Goal: Check status: Check status

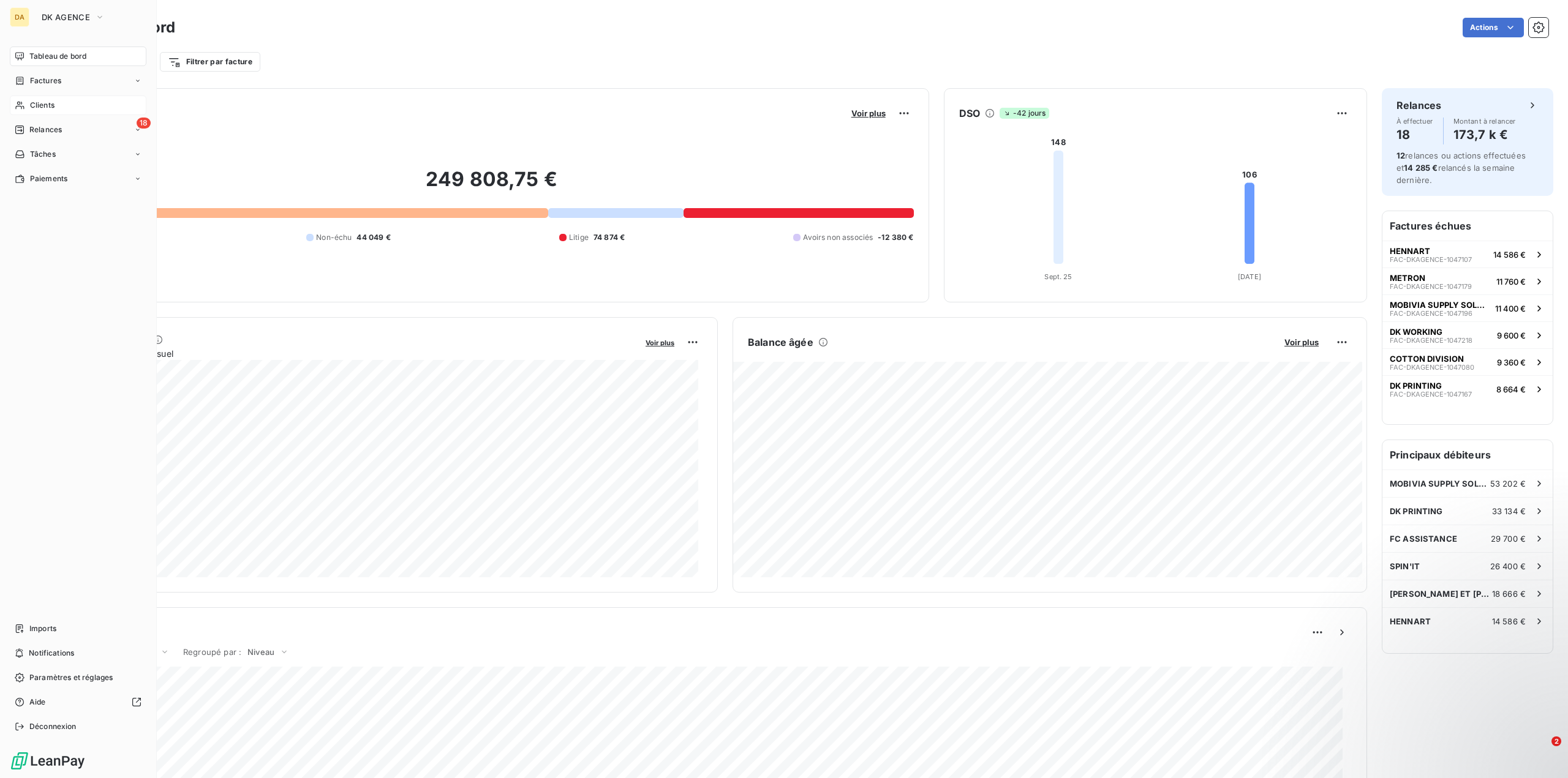
click at [43, 108] on span "Clients" at bounding box center [42, 105] width 24 height 11
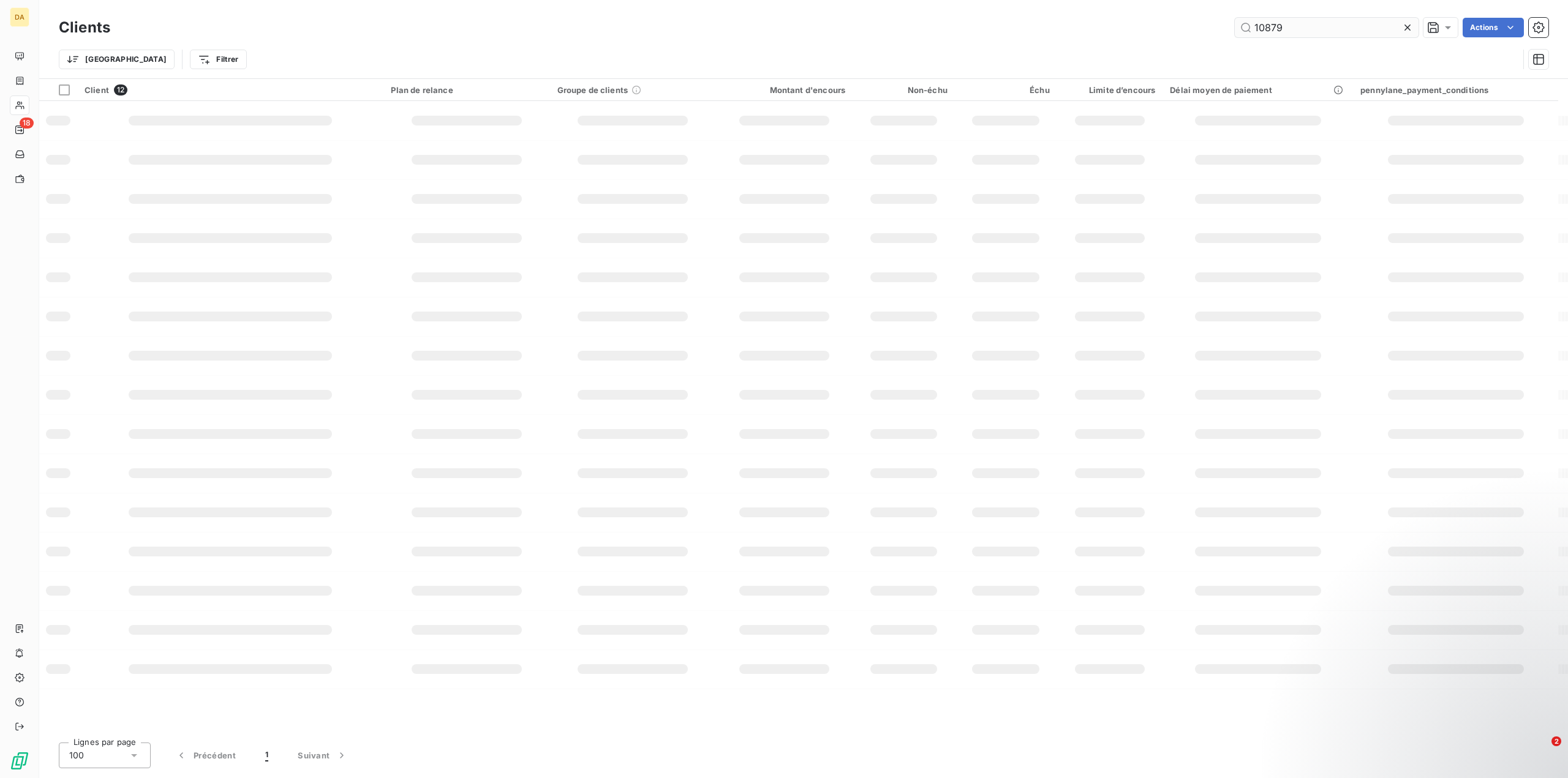
type input "10879"
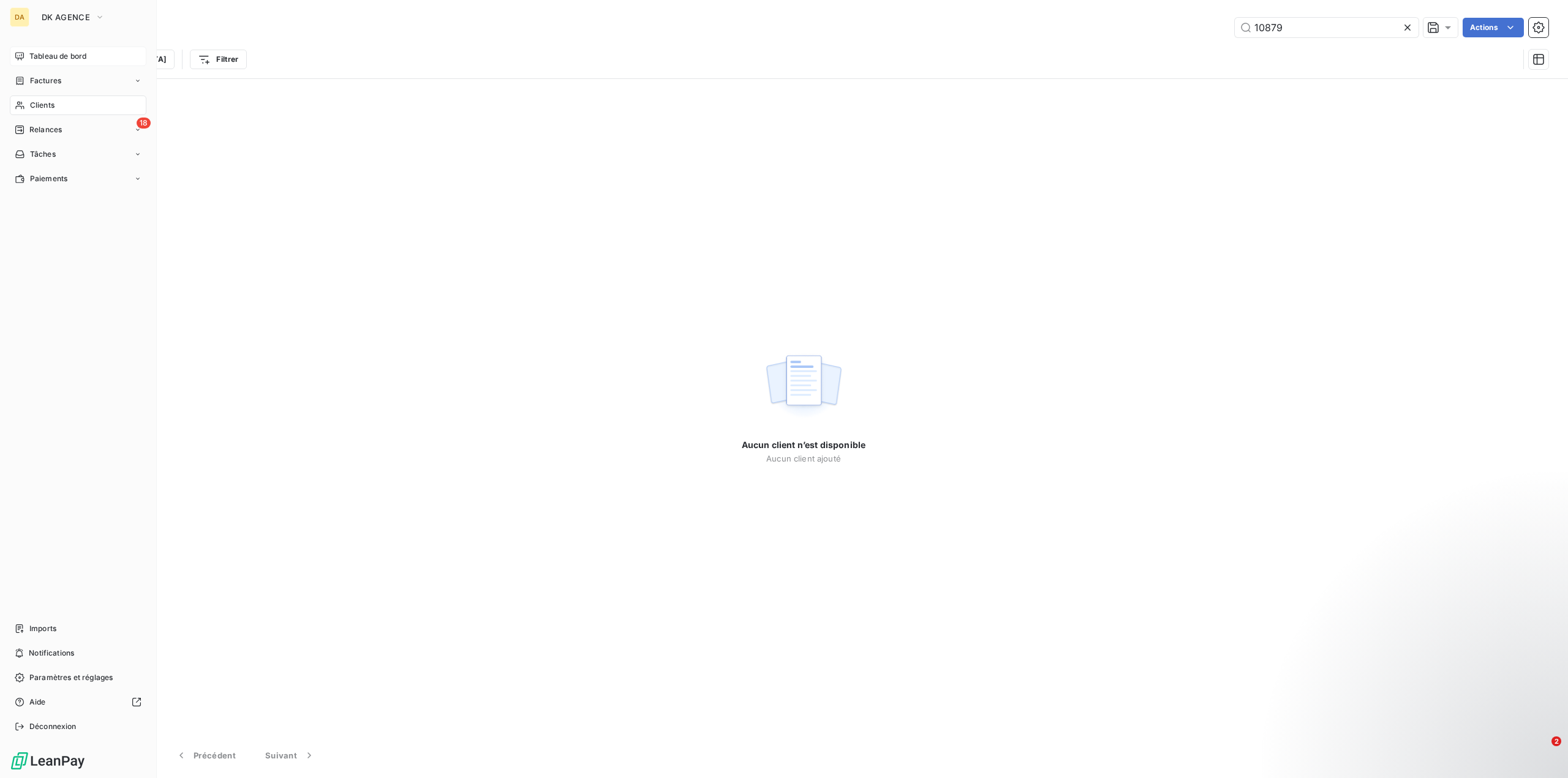
click at [89, 58] on div "Tableau de bord" at bounding box center [78, 56] width 136 height 20
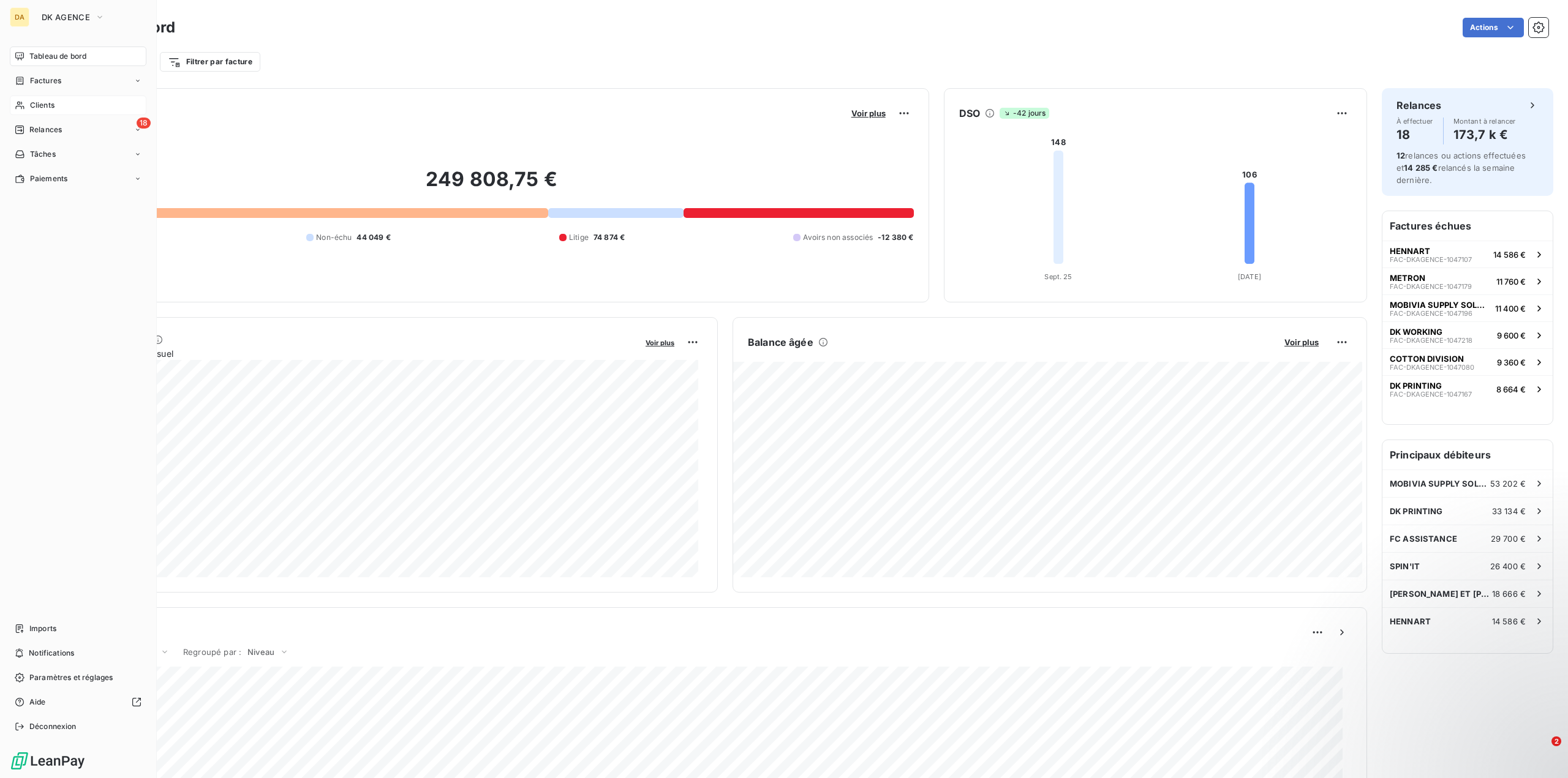
click at [141, 59] on div "Tableau de bord" at bounding box center [78, 56] width 136 height 20
click at [96, 19] on icon "button" at bounding box center [99, 17] width 10 height 12
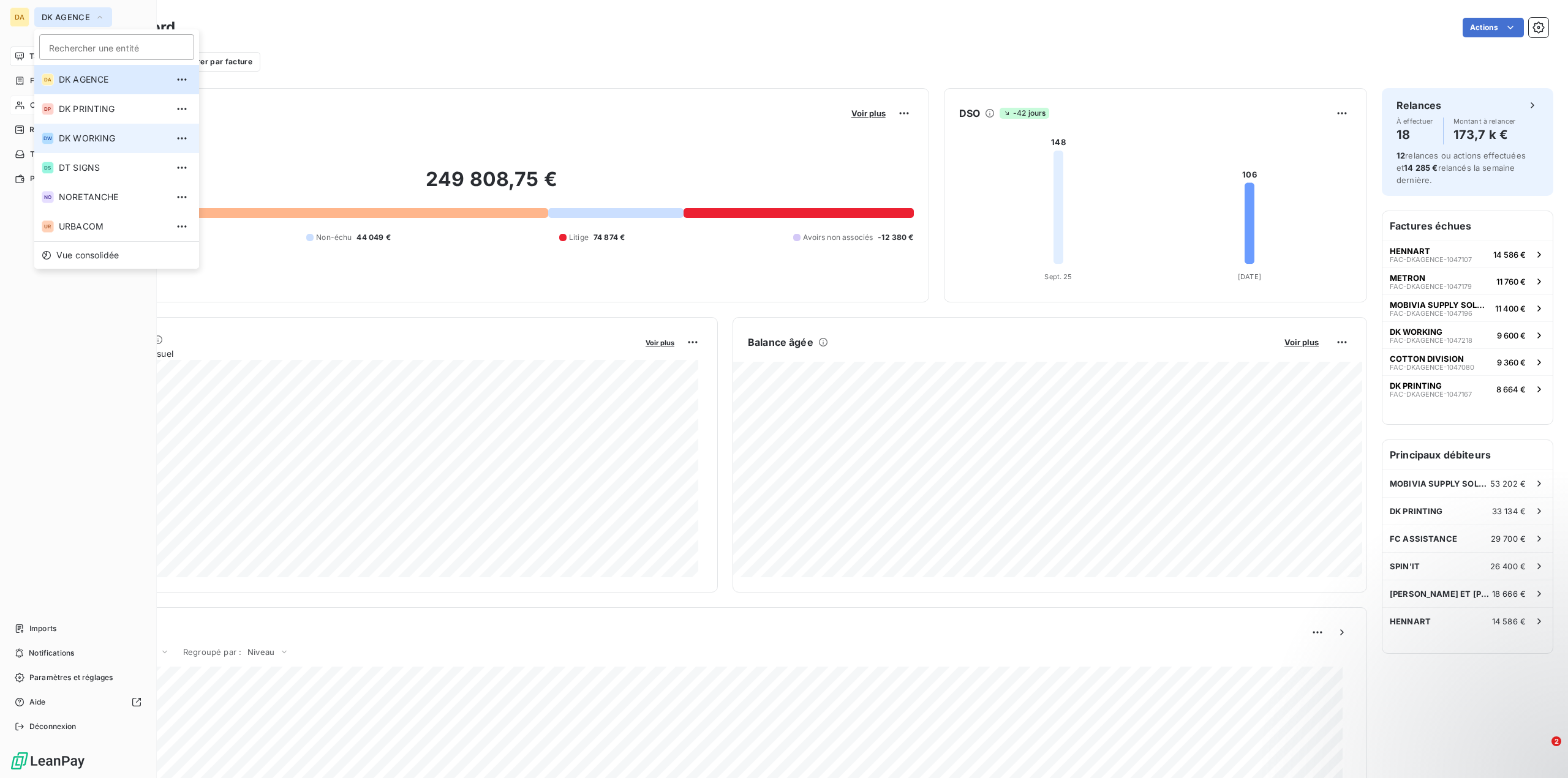
click at [92, 134] on span "DK WORKING" at bounding box center [113, 138] width 109 height 12
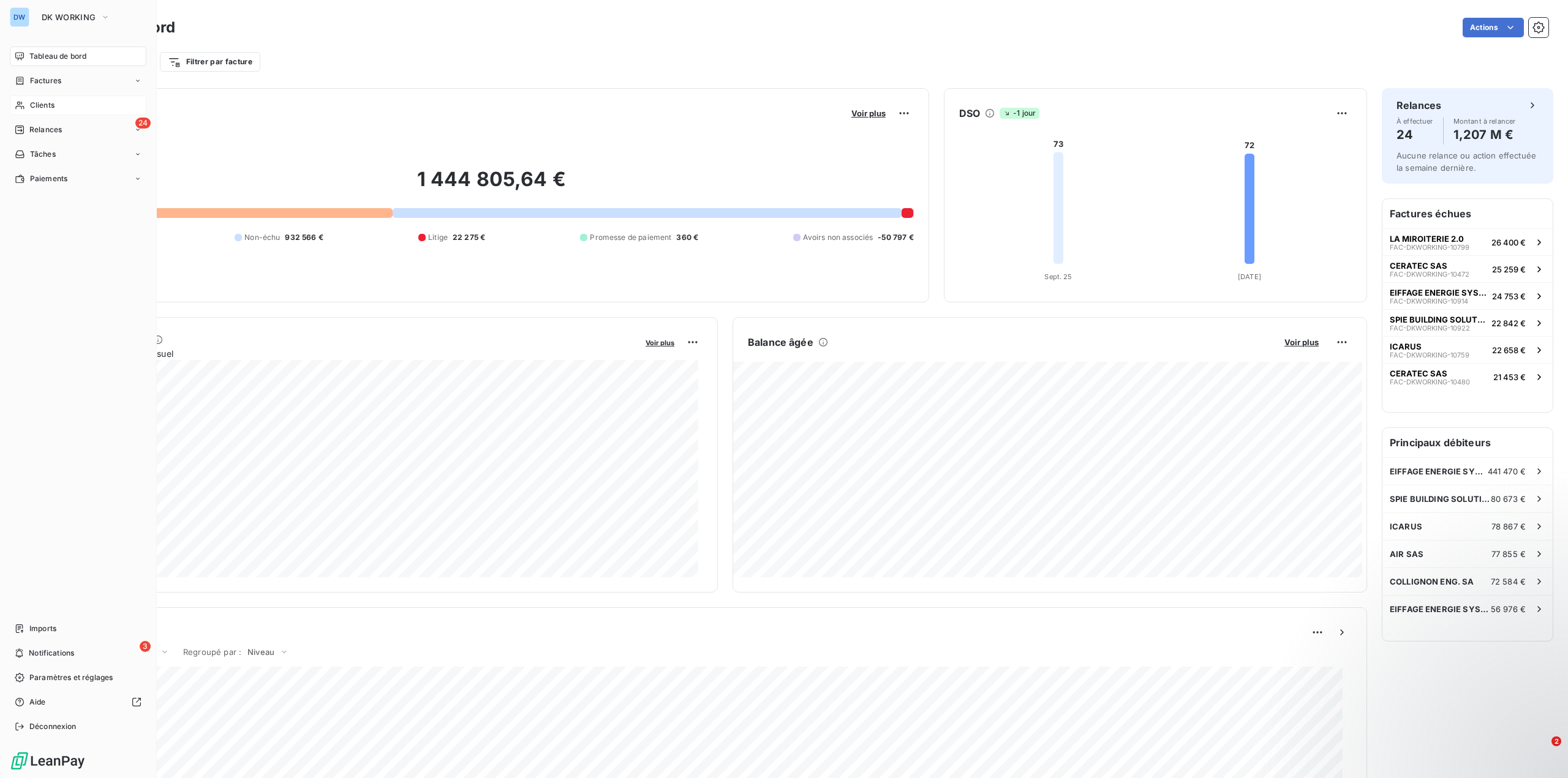
click at [90, 108] on div "Clients" at bounding box center [78, 105] width 136 height 20
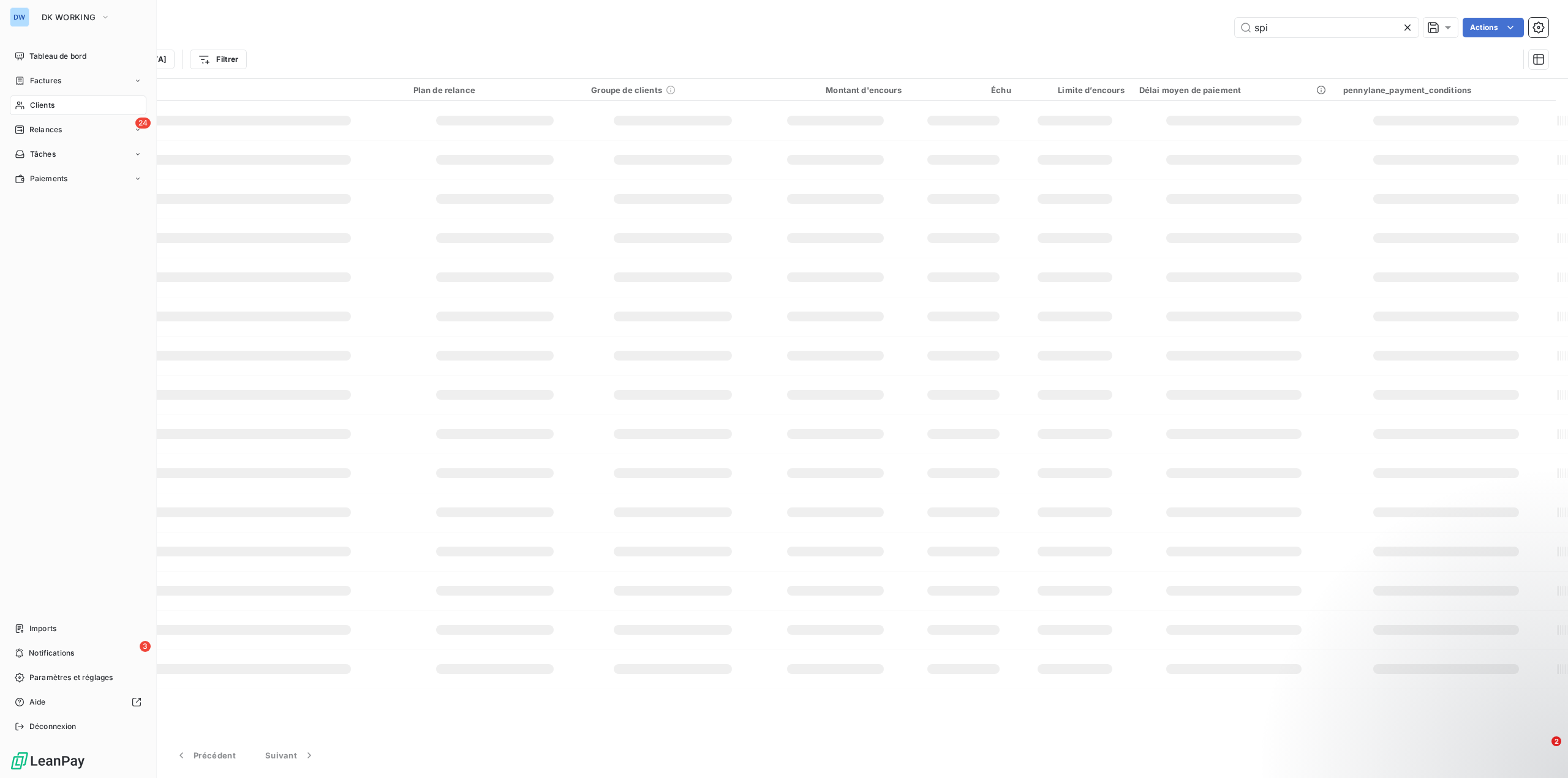
type input "10879"
click at [90, 82] on div "Factures" at bounding box center [78, 80] width 136 height 20
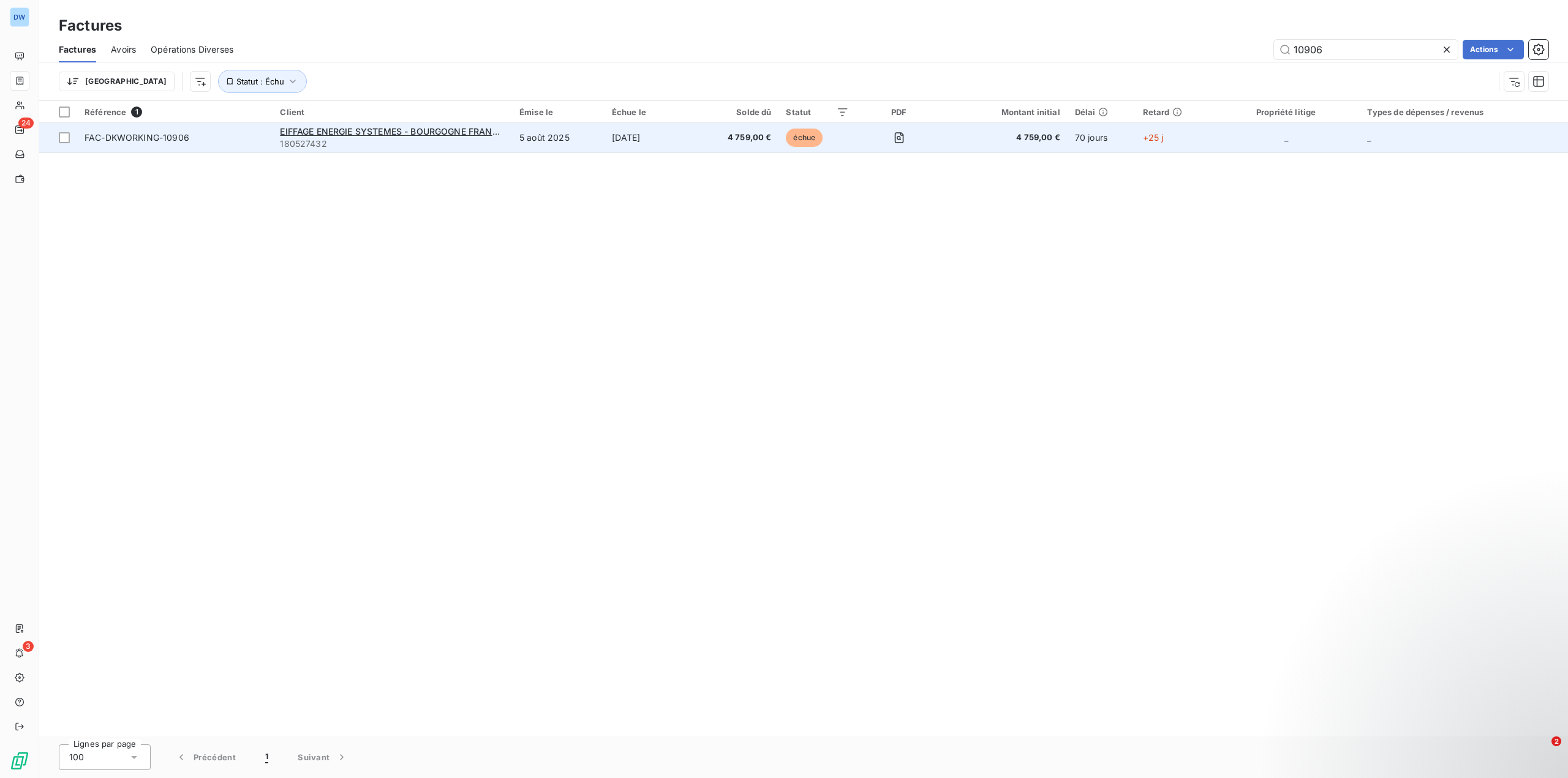
click at [441, 143] on span "180527432" at bounding box center [392, 144] width 225 height 12
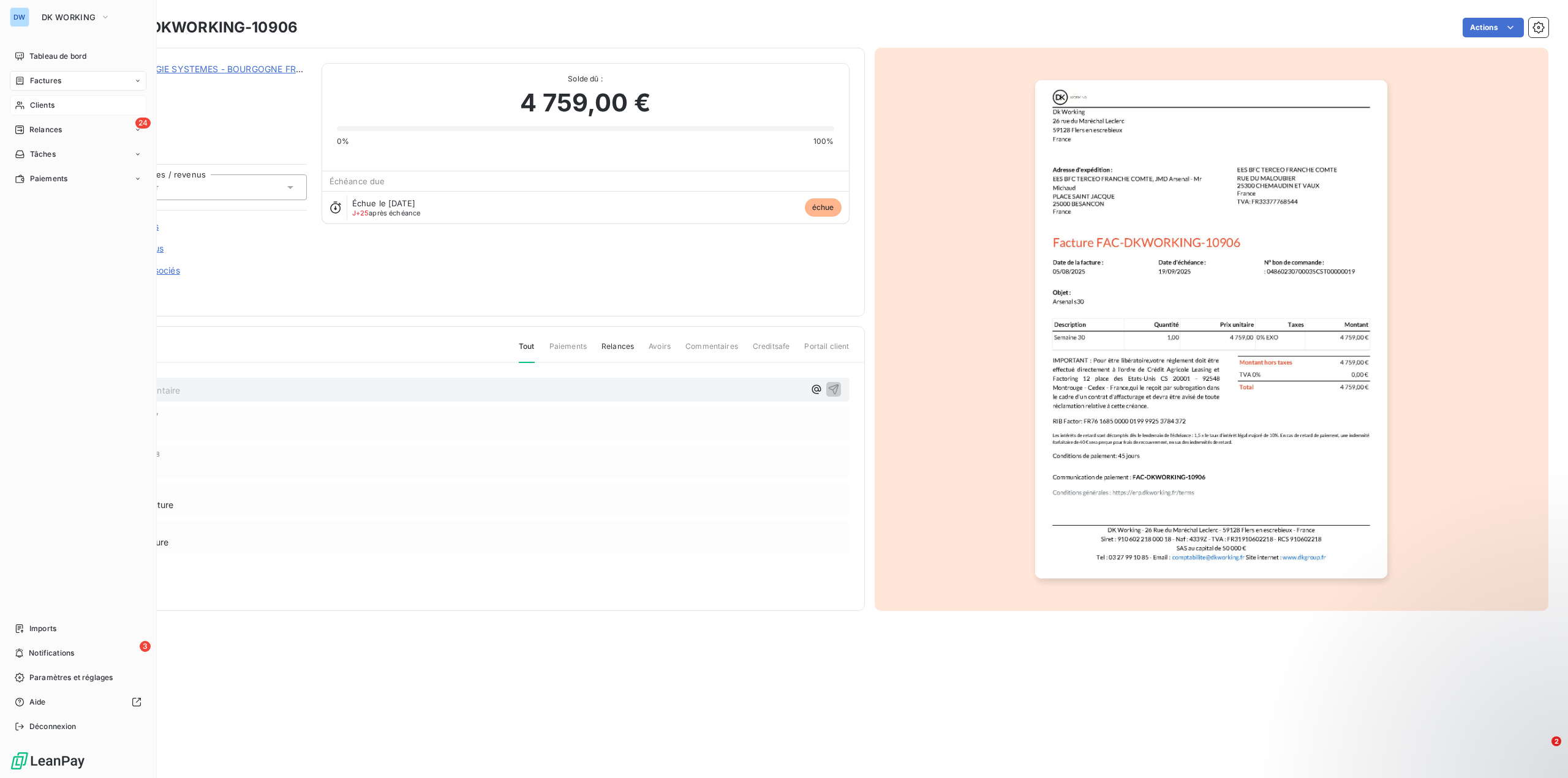
click at [54, 106] on span "Clients" at bounding box center [42, 105] width 24 height 11
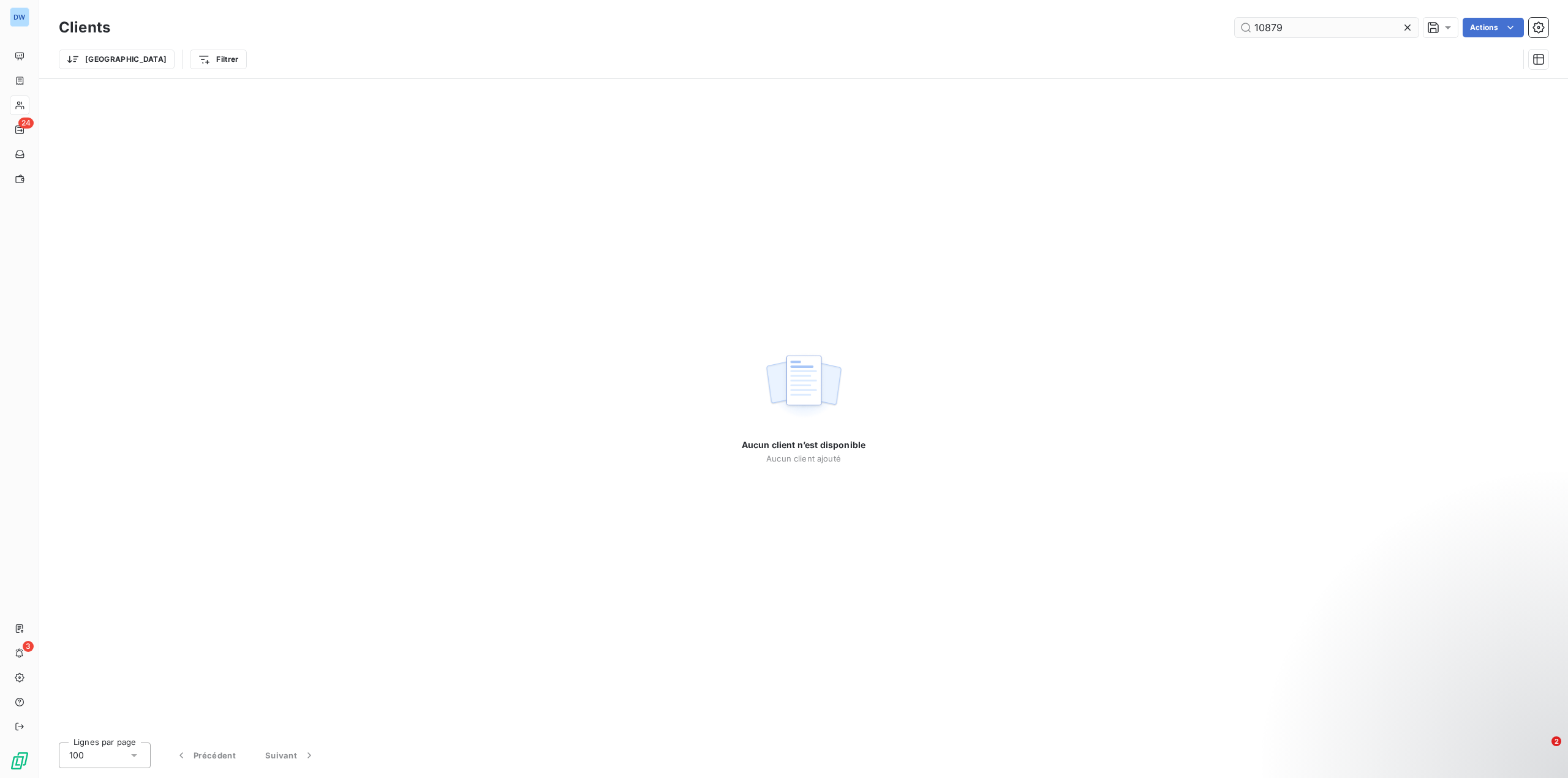
click at [1306, 27] on input "10879" at bounding box center [1326, 28] width 184 height 20
type input "10863"
click at [1343, 130] on div "Aucun client n’est disponible Aucun client ajouté" at bounding box center [803, 405] width 1529 height 654
click at [1400, 191] on div "Aucun client n’est disponible Aucun client ajouté" at bounding box center [803, 405] width 1529 height 654
click at [1490, 30] on html "DW 24 3 Clients 10863 Actions Modifier le plan de relance (0 client) Groupes de…" at bounding box center [784, 389] width 1568 height 778
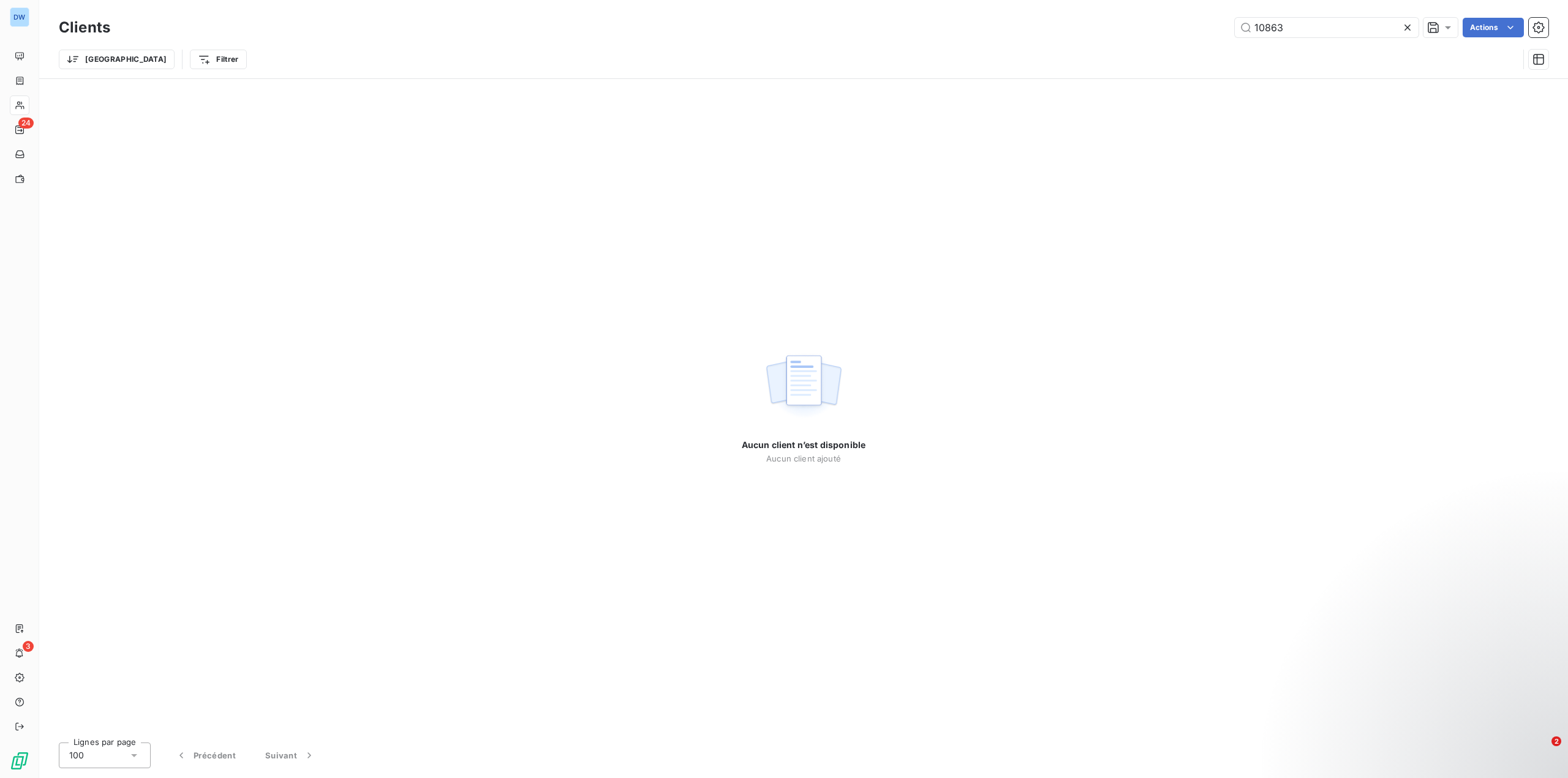
click at [1022, 187] on html "DW 24 3 Clients 10863 Actions Trier Filtrer Aucun client n’est disponible Aucun…" at bounding box center [784, 389] width 1568 height 778
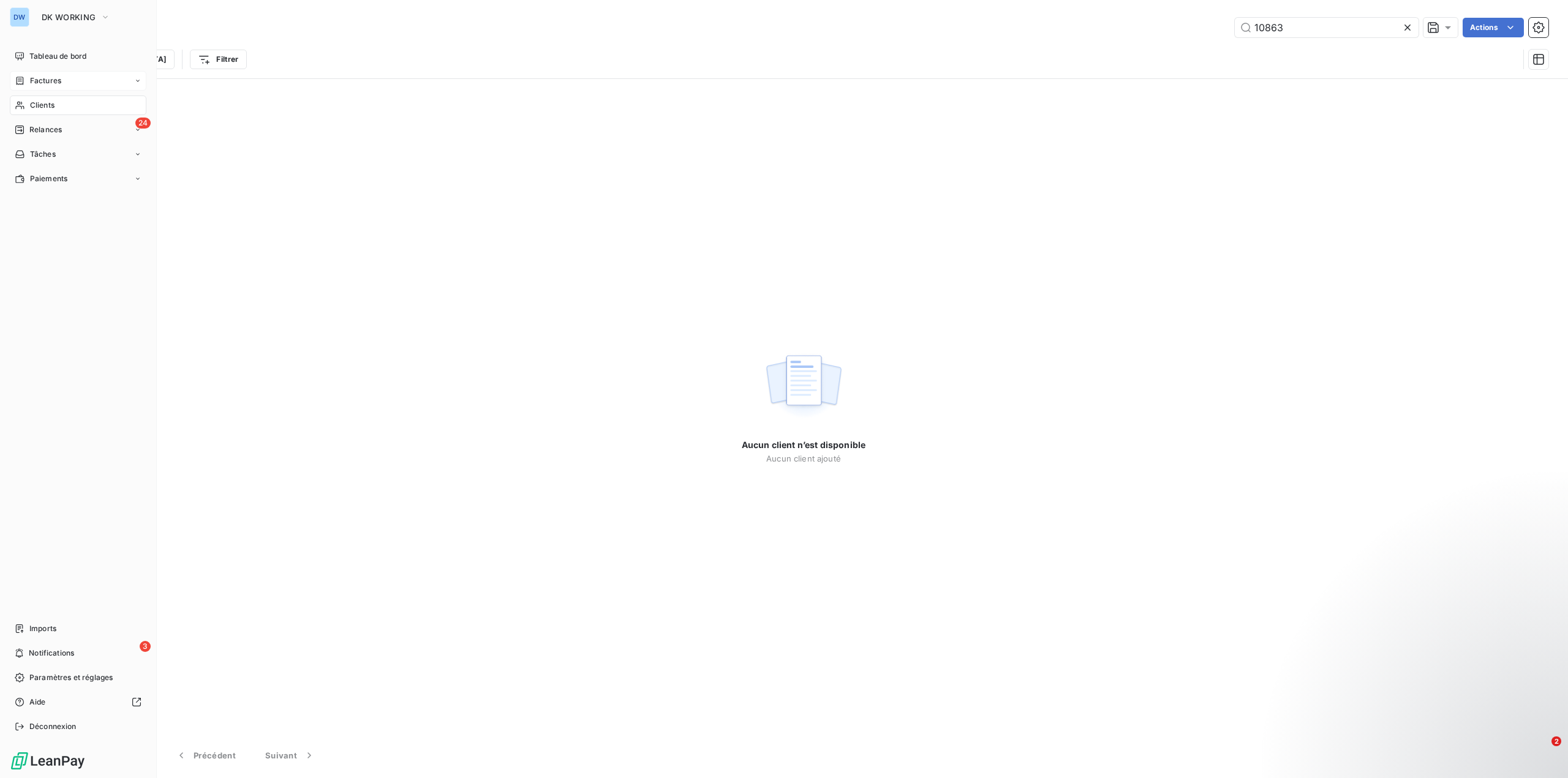
click at [62, 85] on div "Factures" at bounding box center [78, 80] width 136 height 20
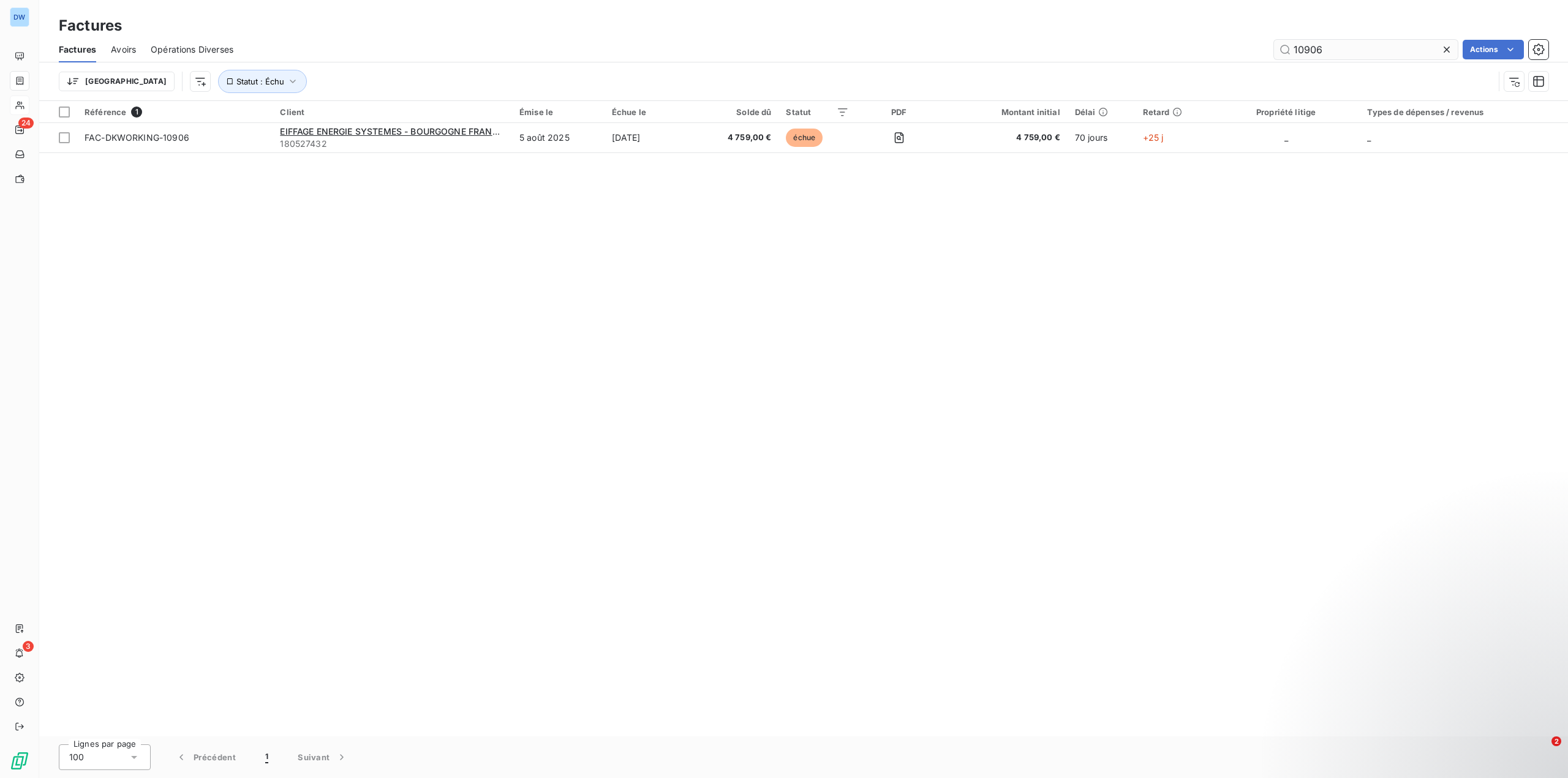
click at [1324, 54] on input "10906" at bounding box center [1366, 49] width 184 height 20
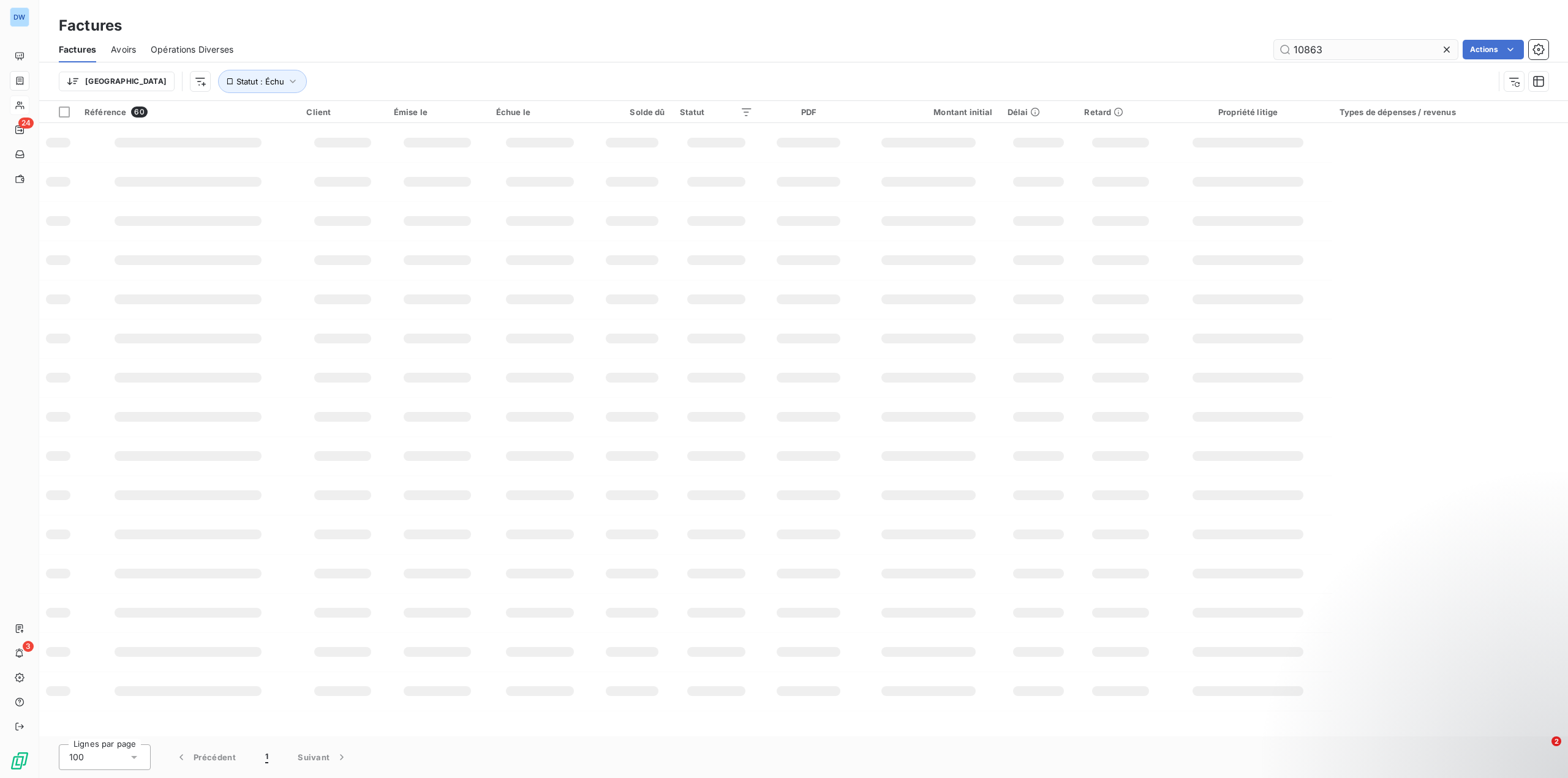
type input "10863"
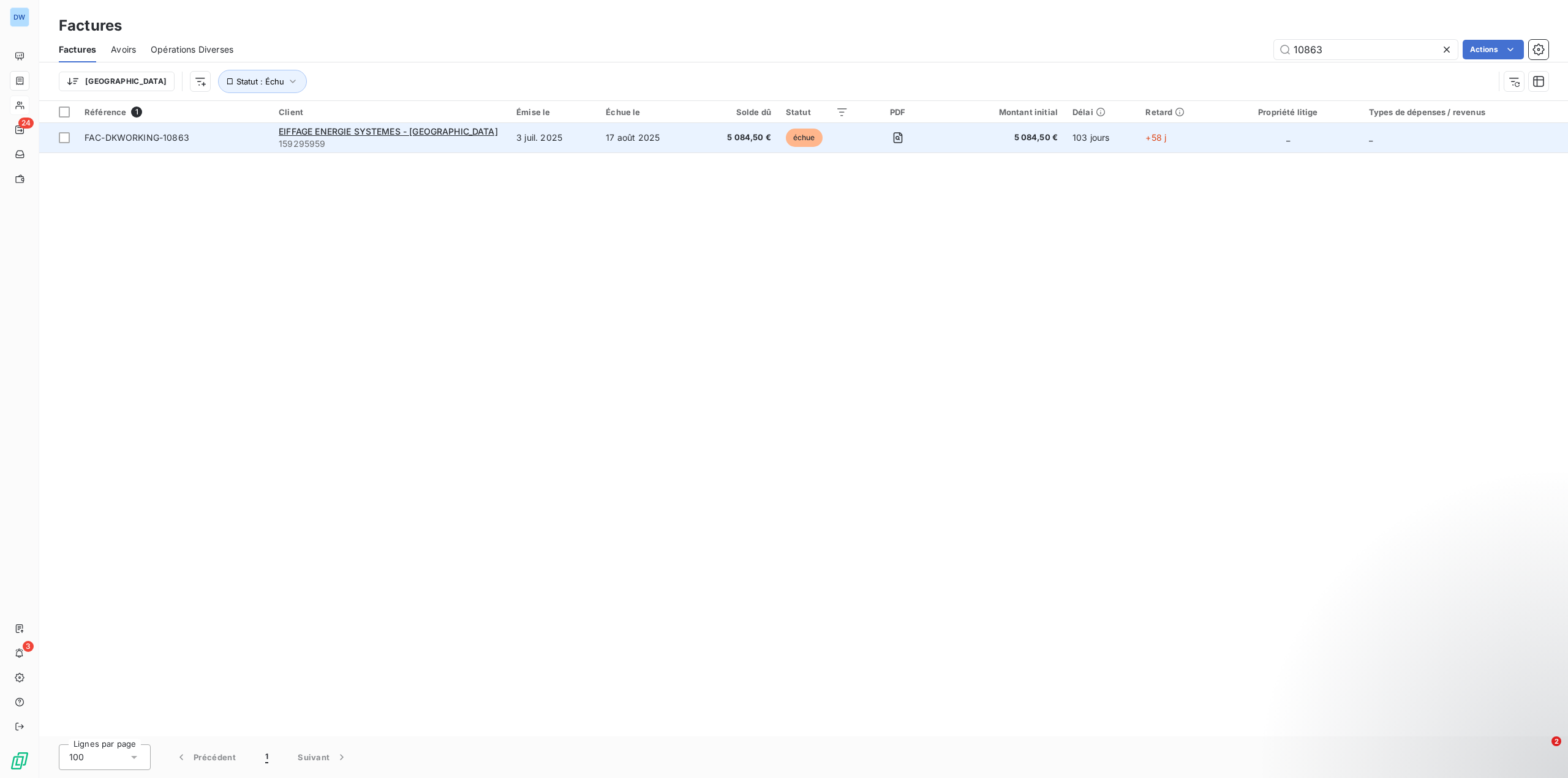
click at [360, 144] on span "159295959" at bounding box center [390, 144] width 223 height 12
click at [616, 136] on td "17 août 2025" at bounding box center [647, 138] width 97 height 29
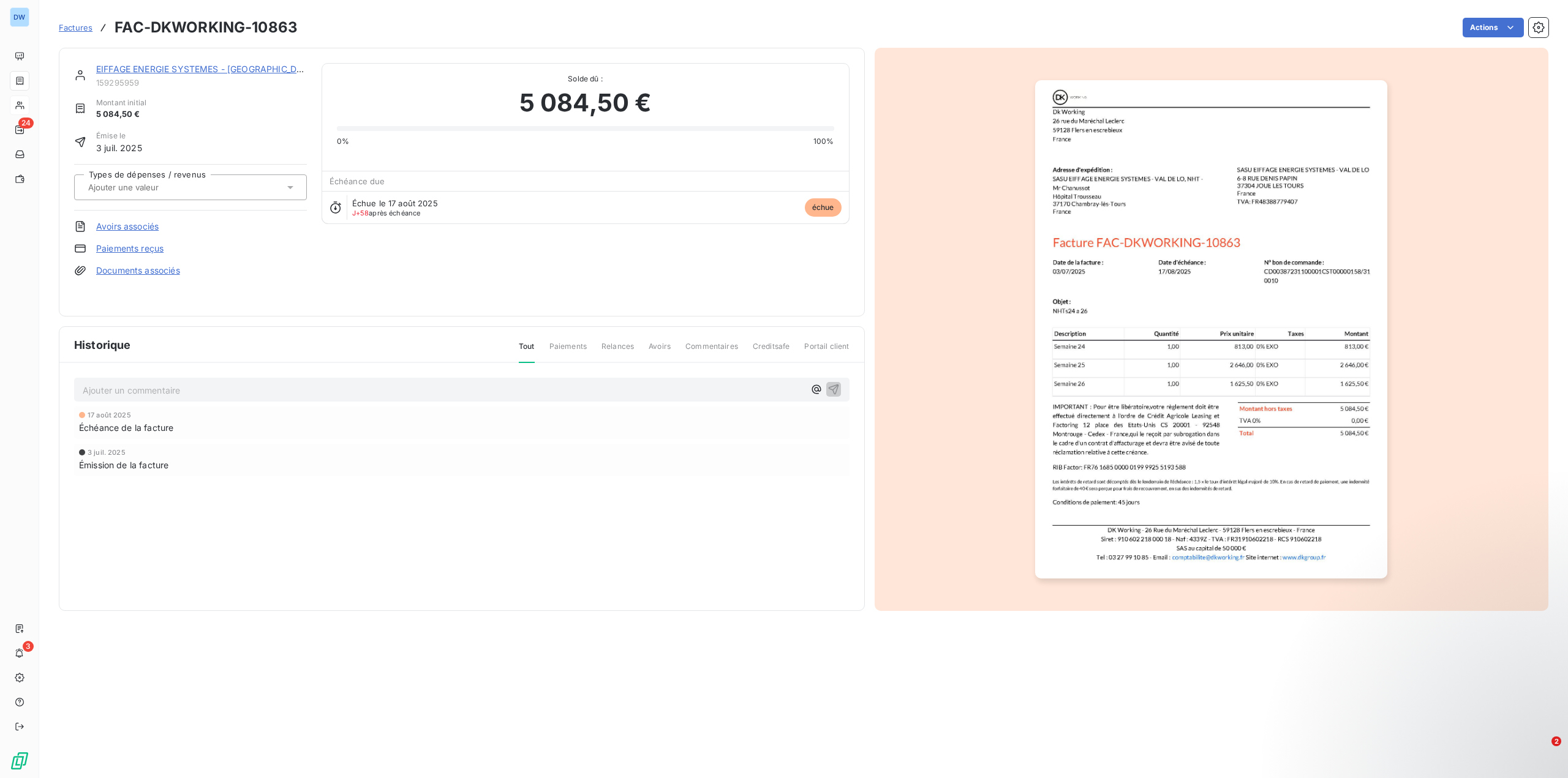
click at [144, 249] on link "Paiements reçus" at bounding box center [130, 249] width 67 height 12
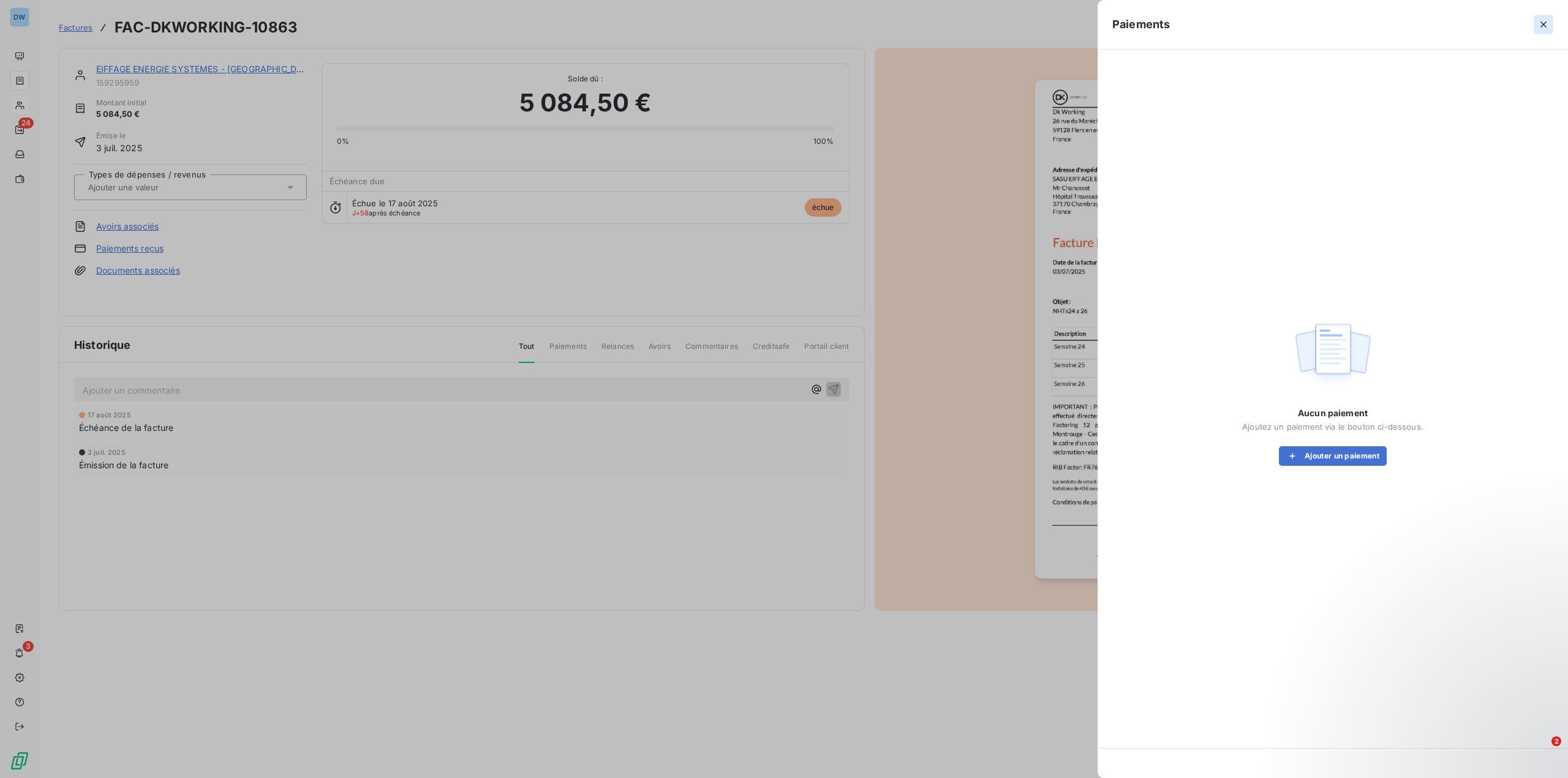
click at [1541, 22] on icon "button" at bounding box center [1543, 24] width 6 height 6
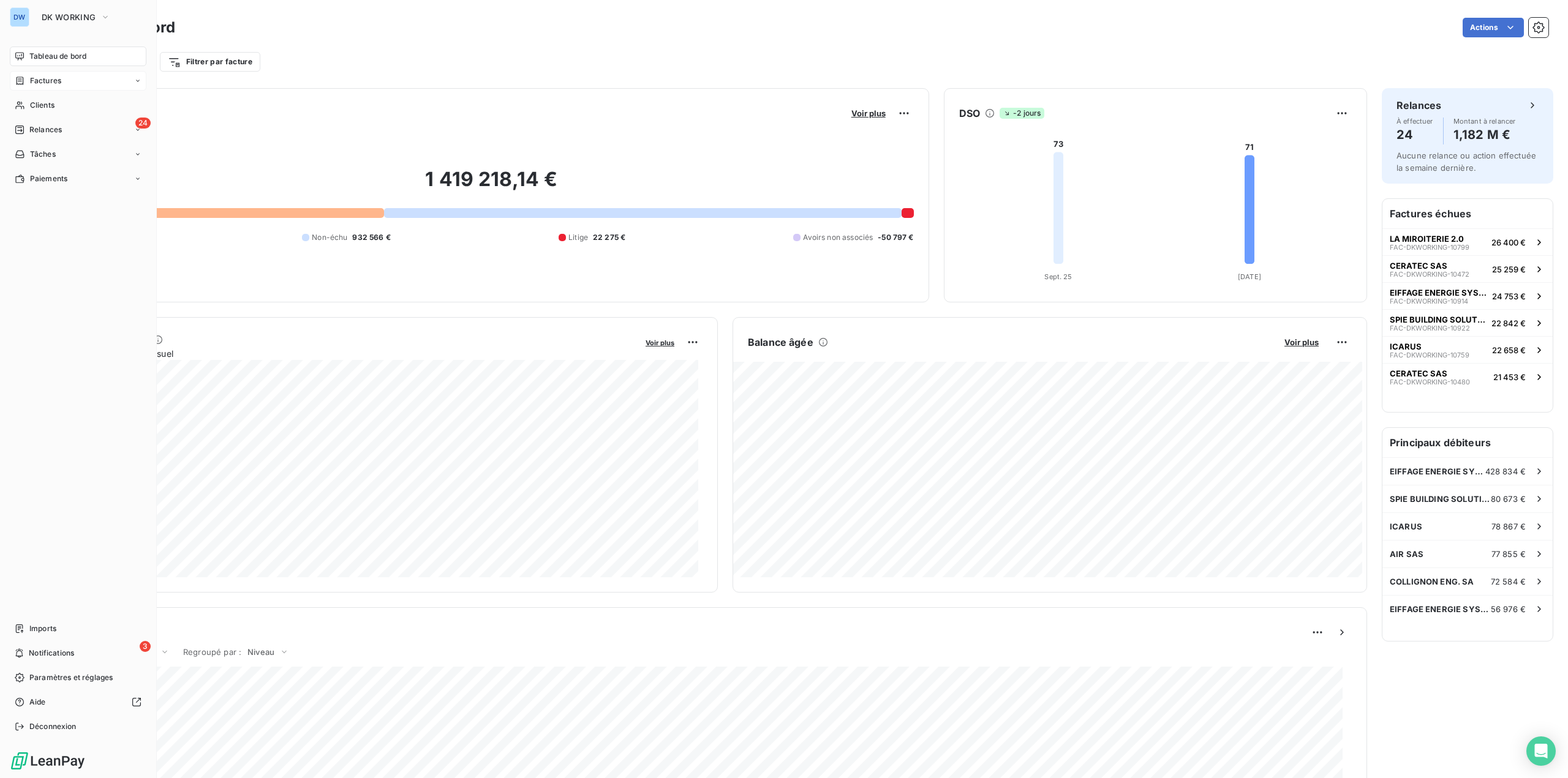
click at [54, 79] on span "Factures" at bounding box center [46, 80] width 31 height 11
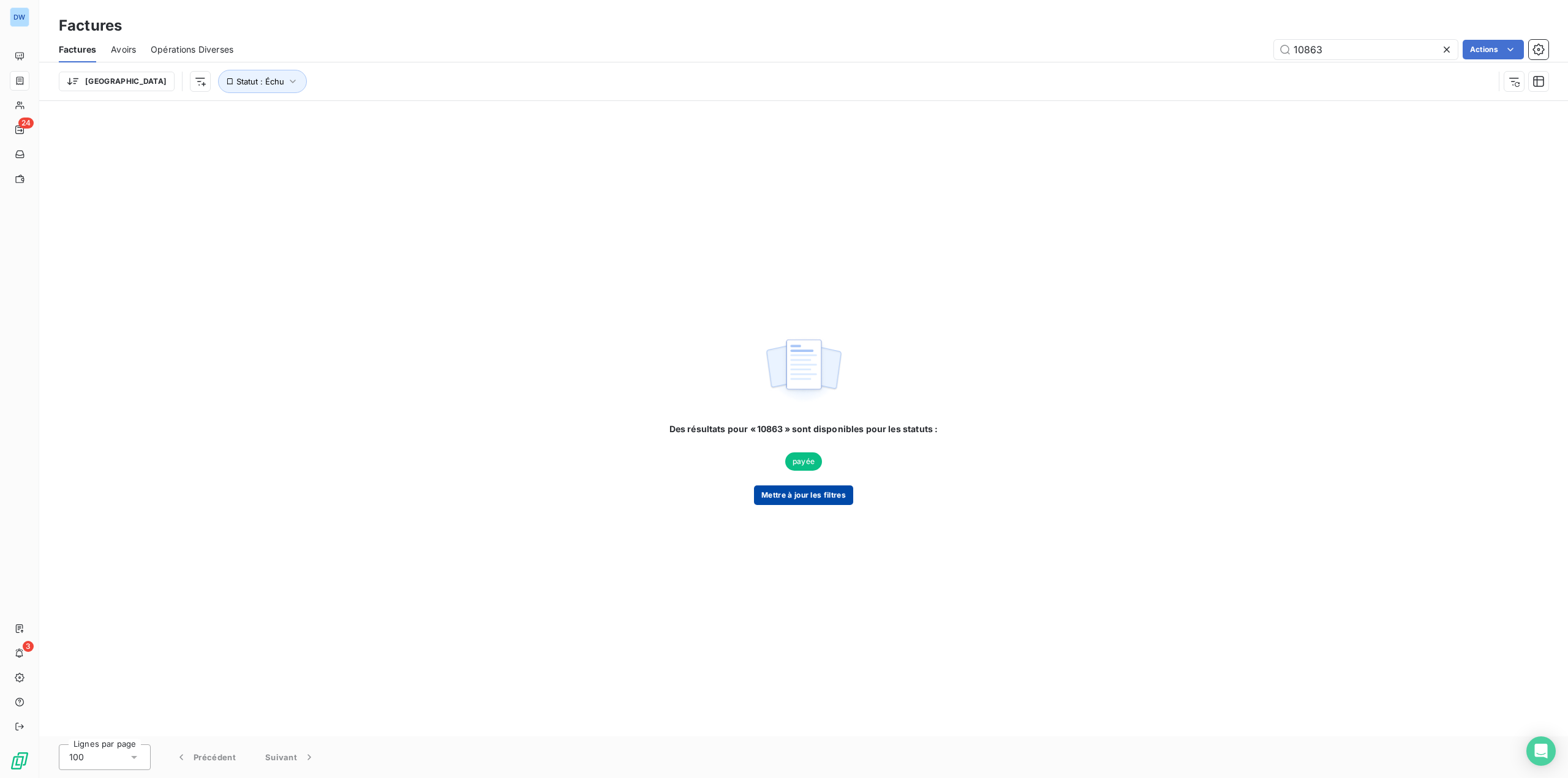
click at [809, 498] on button "Mettre à jour les filtres" at bounding box center [803, 495] width 99 height 20
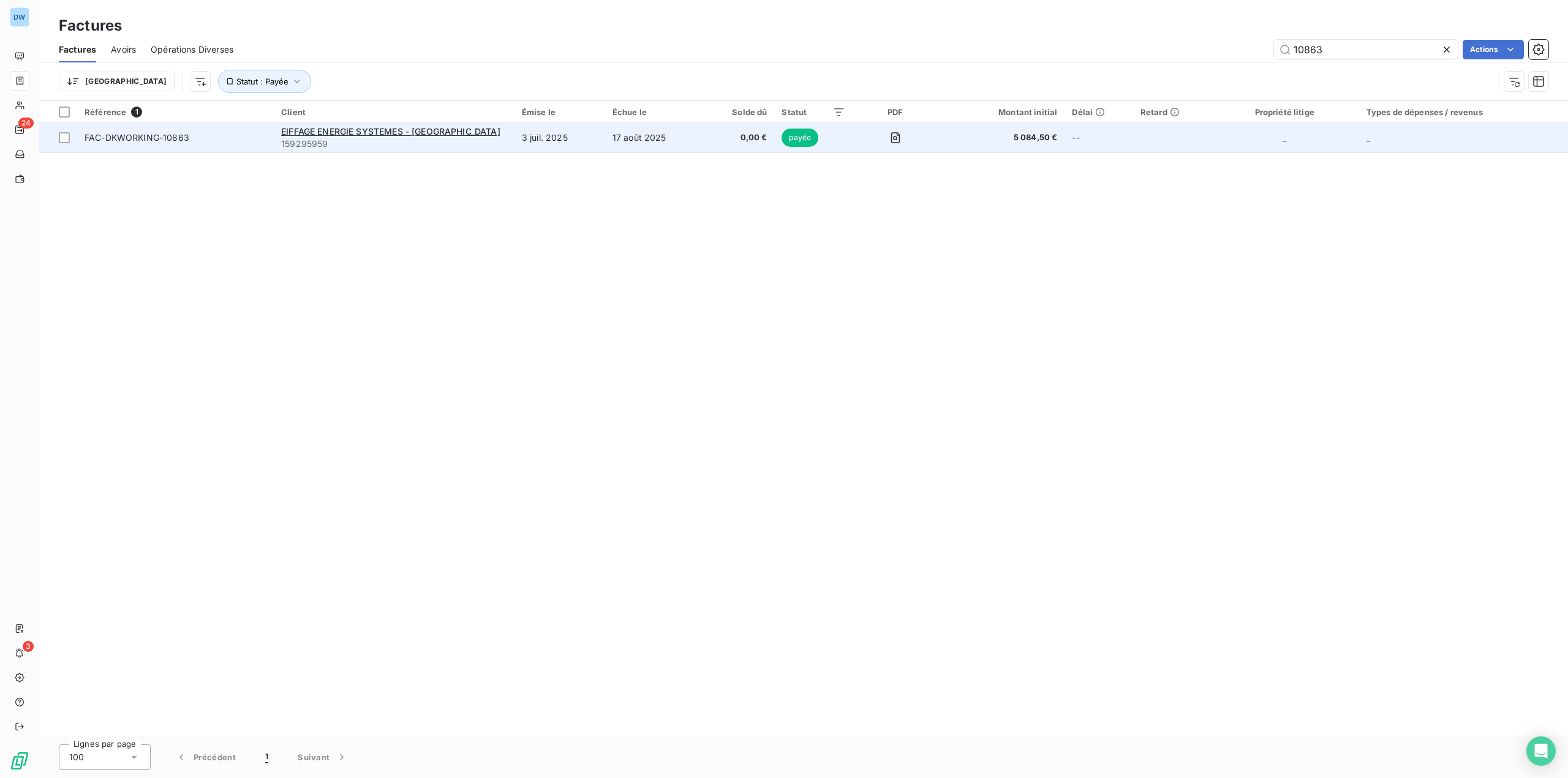
click at [388, 148] on span "159295959" at bounding box center [394, 144] width 226 height 12
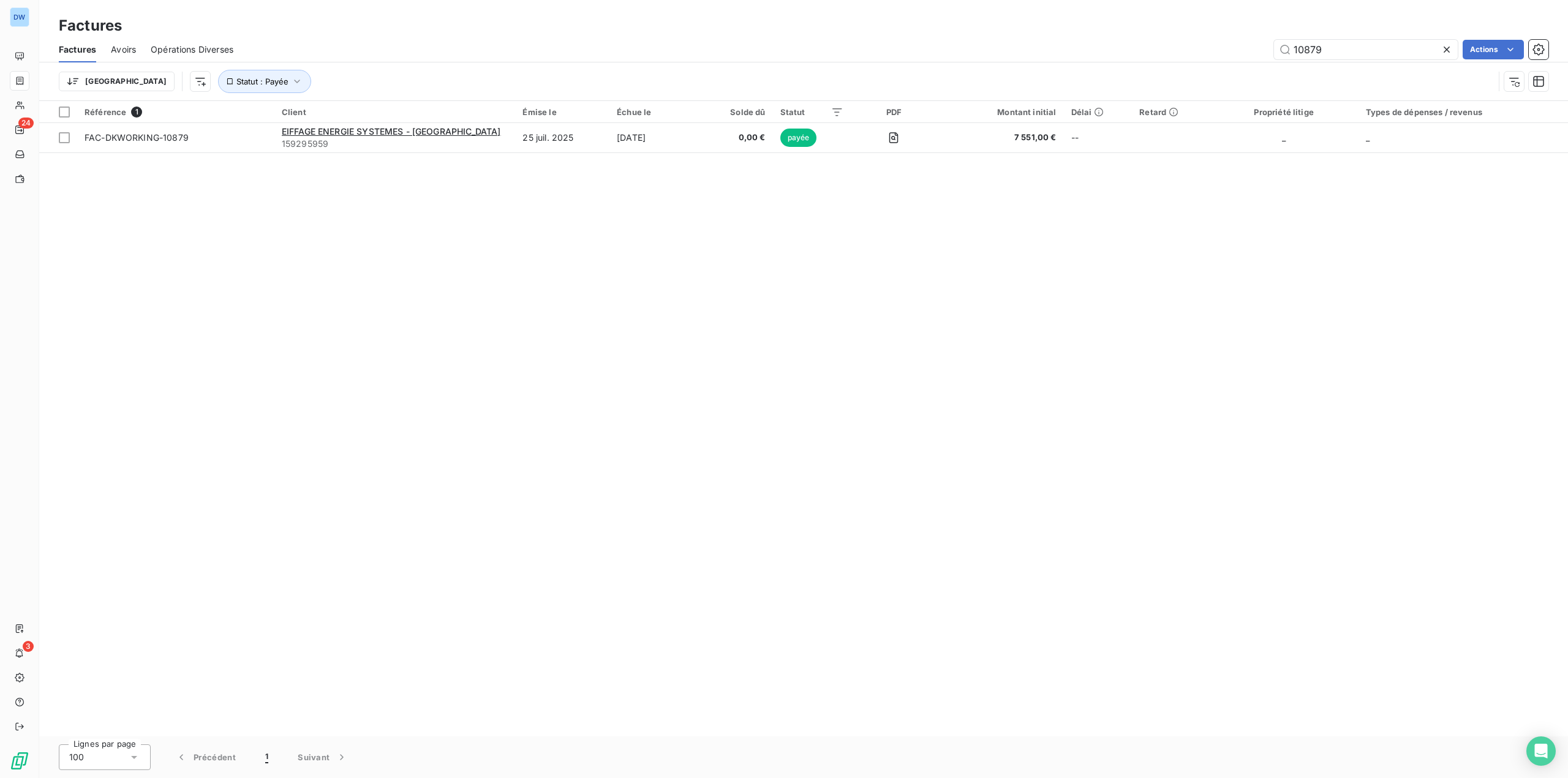
type input "10879"
